Goal: Check status: Check status

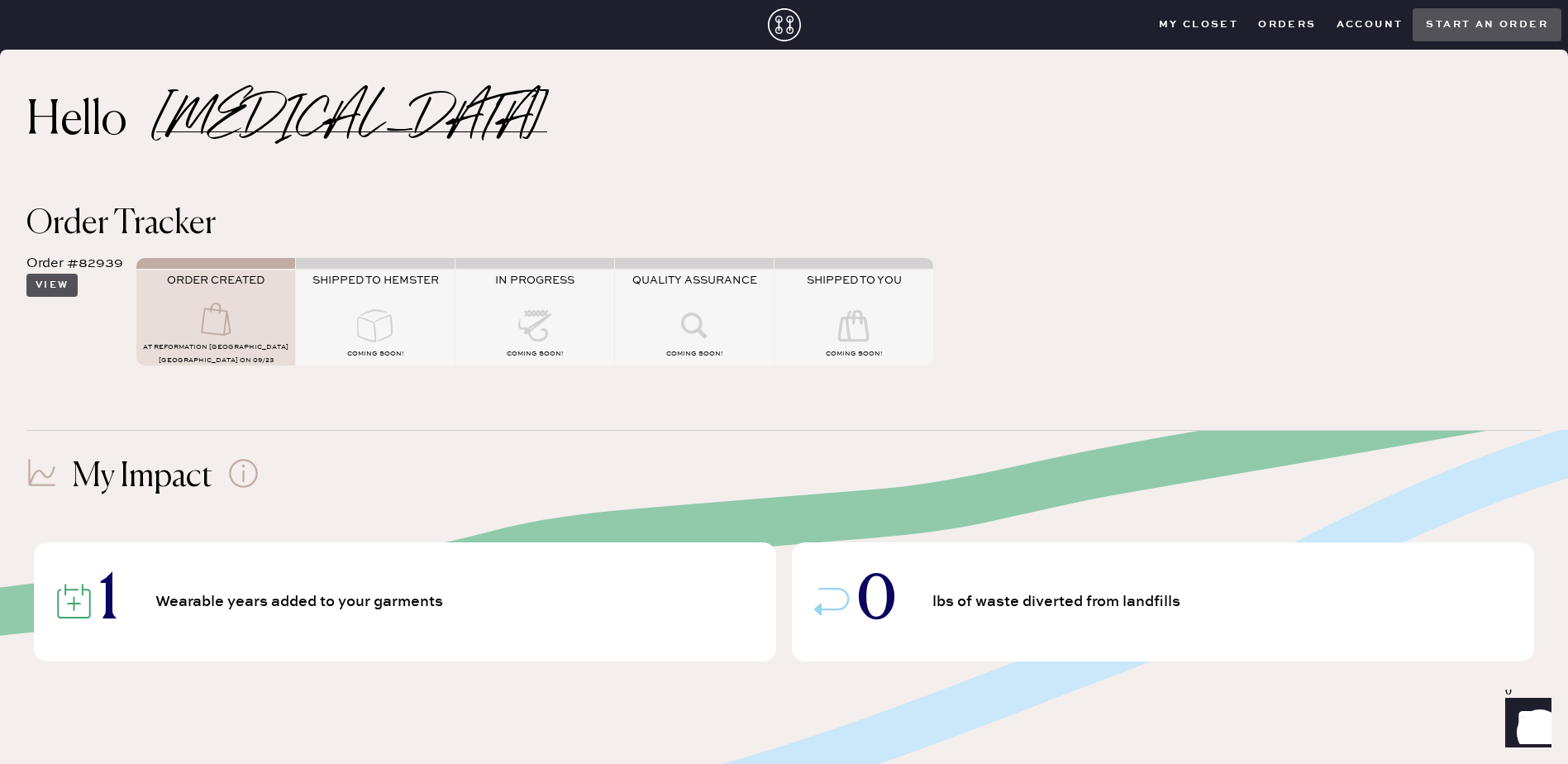
click at [50, 296] on button "View" at bounding box center [52, 285] width 51 height 23
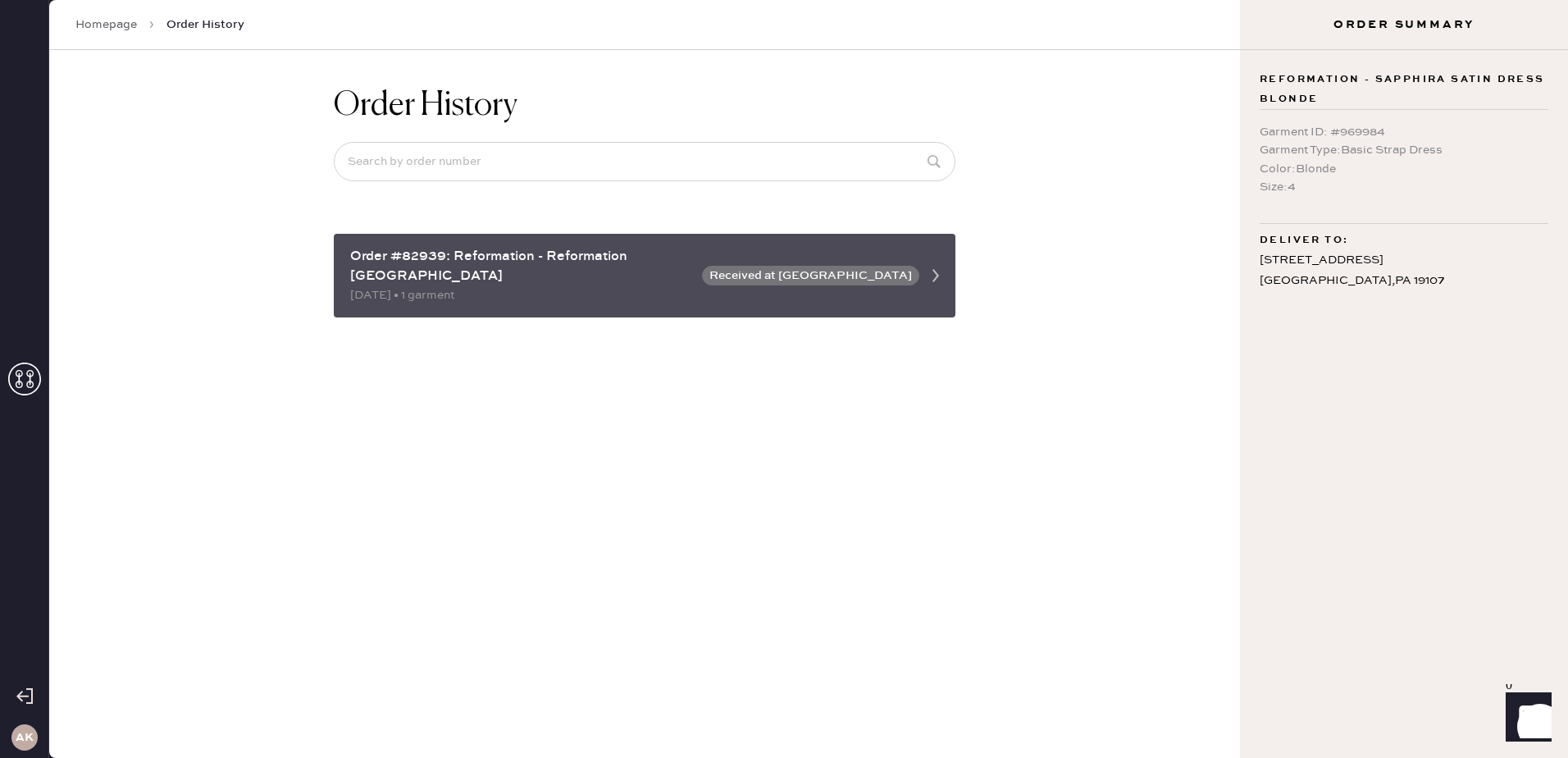
click at [640, 280] on div "Order #82939: Reformation - Reformation Gold Coast Chicago" at bounding box center [521, 266] width 342 height 40
click at [892, 271] on button "Received at Hemster HQ" at bounding box center [811, 275] width 217 height 19
click at [934, 279] on icon at bounding box center [935, 275] width 33 height 33
click at [860, 279] on button "Received at Hemster HQ" at bounding box center [811, 275] width 217 height 19
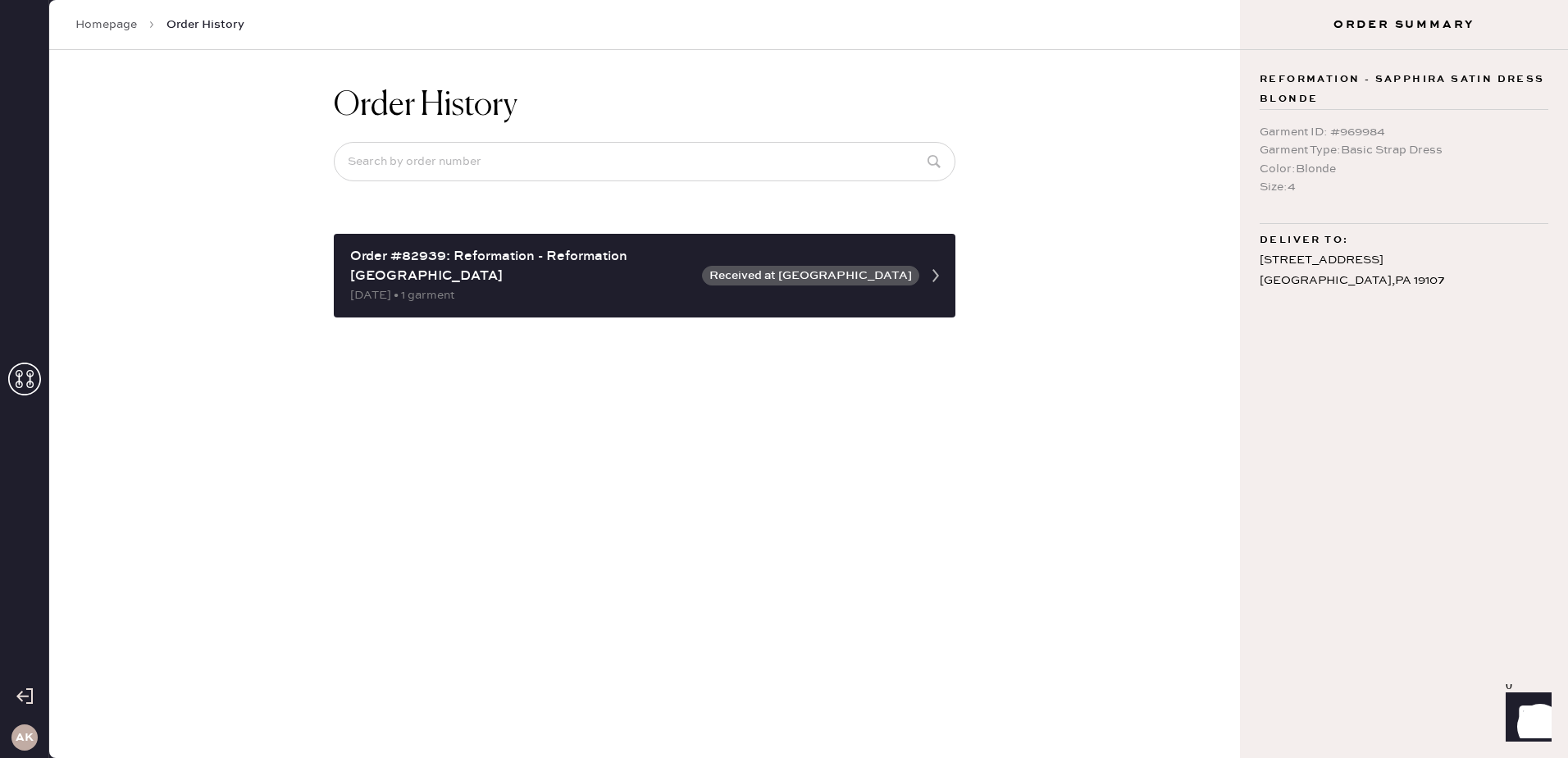
click at [307, 266] on div "Order History Order #82939: Reformation - Reformation Gold Coast Chicago 09/23/…" at bounding box center [645, 403] width 1191 height 708
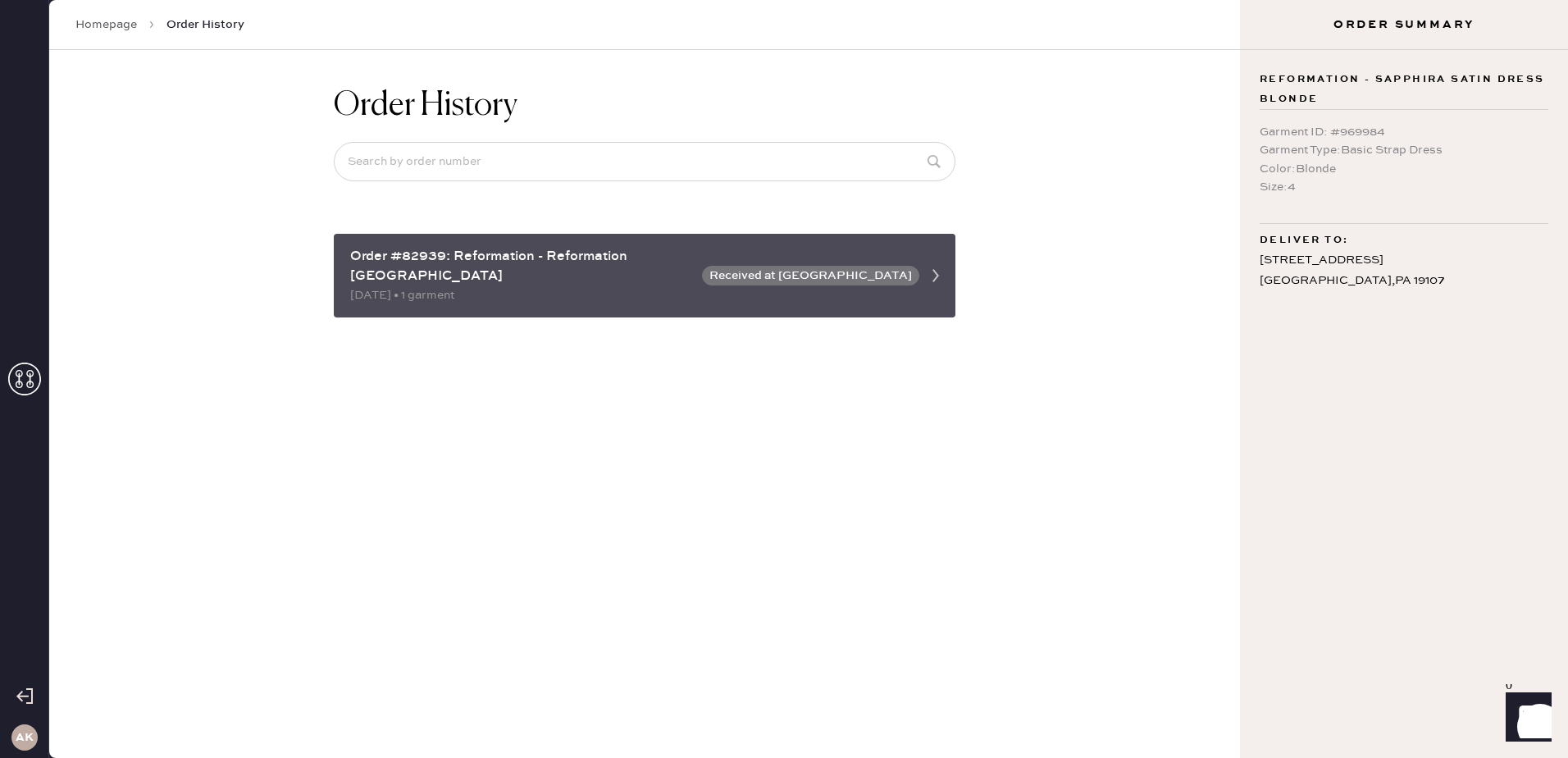
click at [408, 262] on div "Order #82939: Reformation - Reformation Gold Coast Chicago" at bounding box center [521, 266] width 342 height 40
